Goal: Navigation & Orientation: Find specific page/section

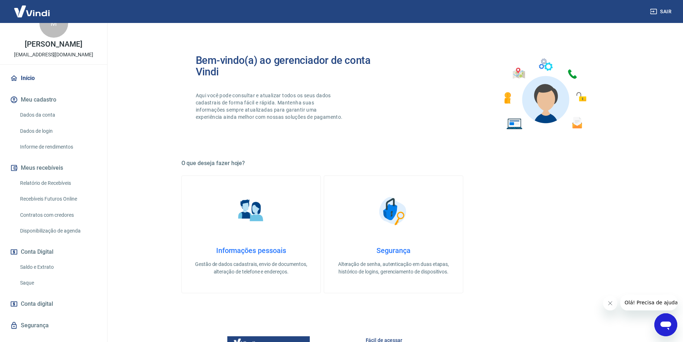
scroll to position [40, 0]
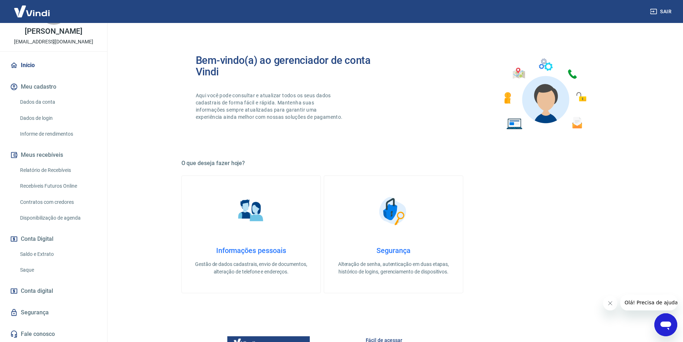
click at [53, 171] on link "Relatório de Recebíveis" at bounding box center [57, 170] width 81 height 15
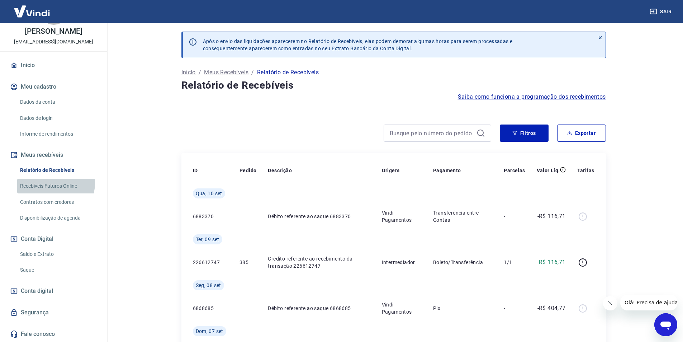
click at [51, 183] on link "Recebíveis Futuros Online" at bounding box center [57, 186] width 81 height 15
click at [39, 255] on link "Saldo e Extrato" at bounding box center [57, 254] width 81 height 15
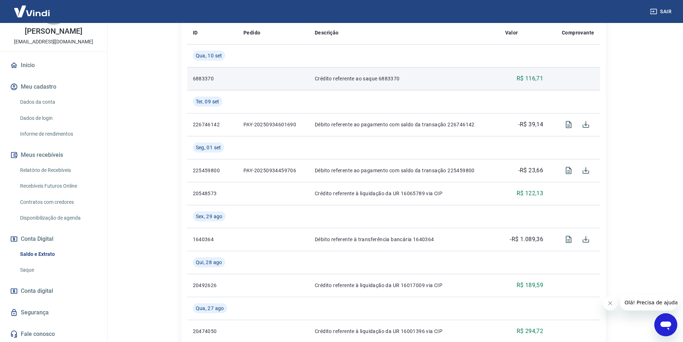
scroll to position [36, 0]
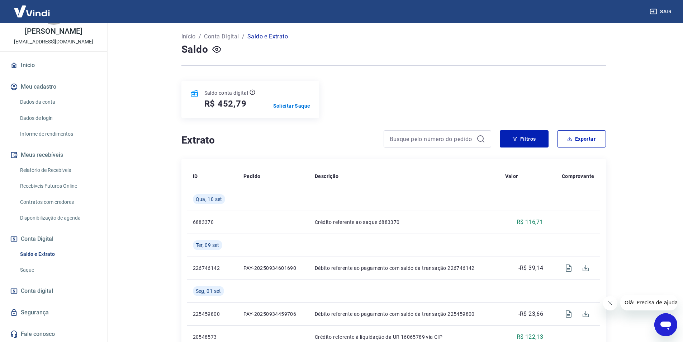
click at [57, 99] on link "Dados da conta" at bounding box center [57, 102] width 81 height 15
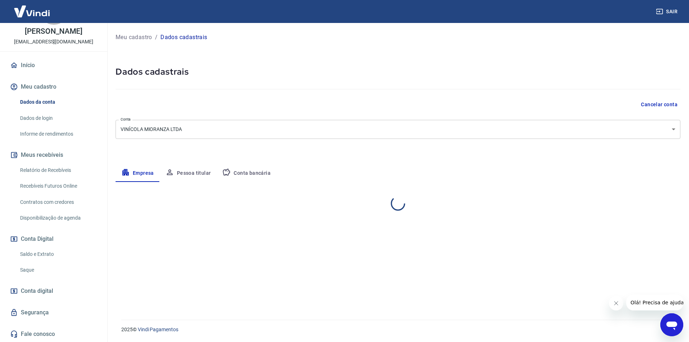
select select "RS"
select select "business"
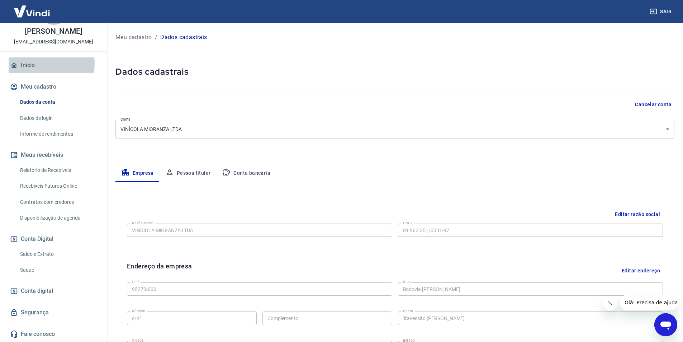
click at [45, 63] on link "Início" at bounding box center [54, 65] width 90 height 16
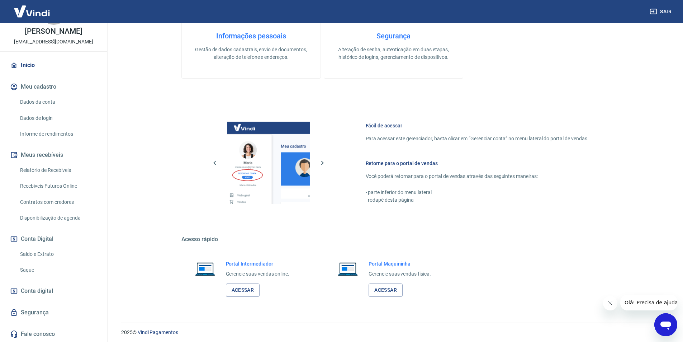
scroll to position [217, 0]
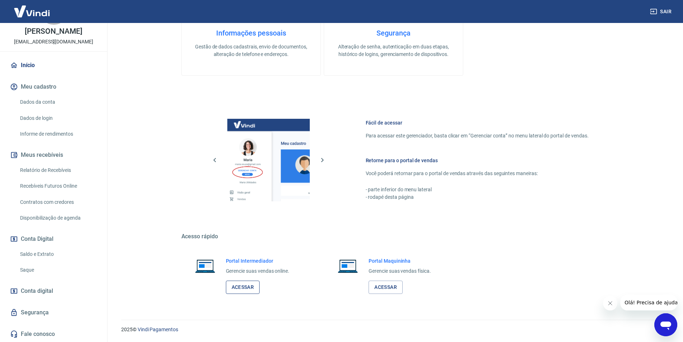
click at [239, 290] on link "Acessar" at bounding box center [243, 287] width 34 height 13
